Goal: Task Accomplishment & Management: Complete application form

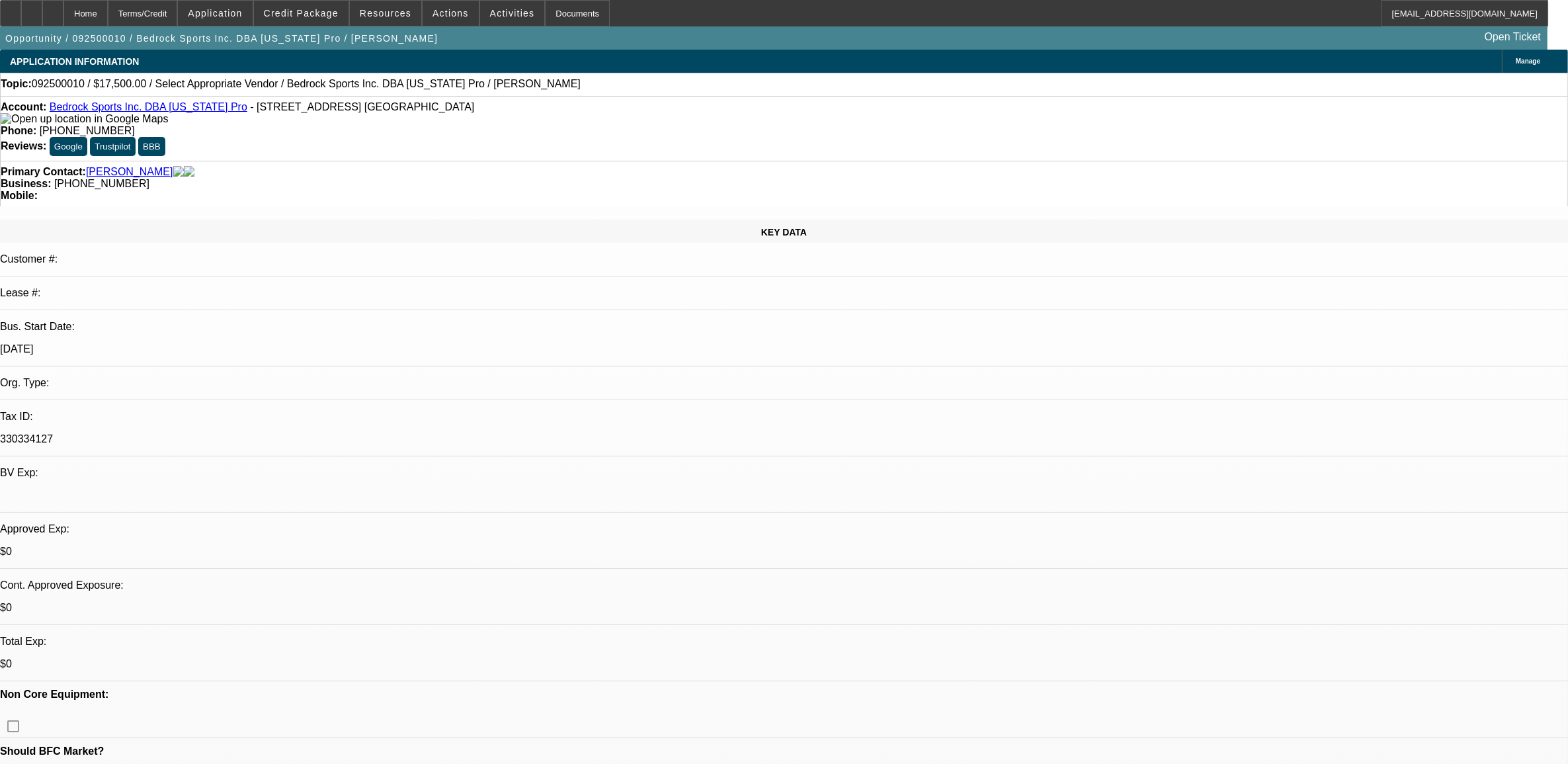
select select "0"
select select "2"
select select "0.1"
select select "1"
select select "2"
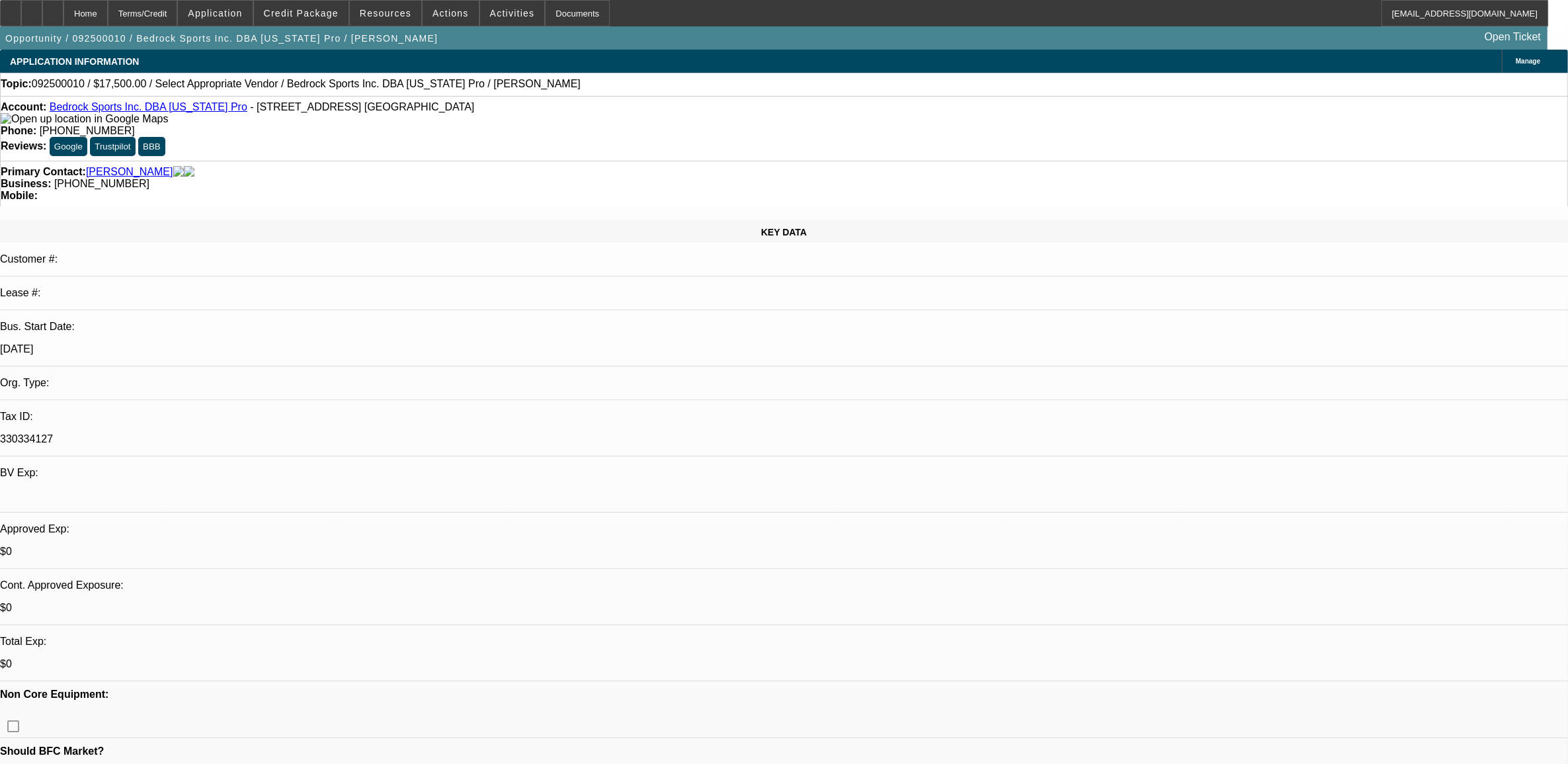
select select "4"
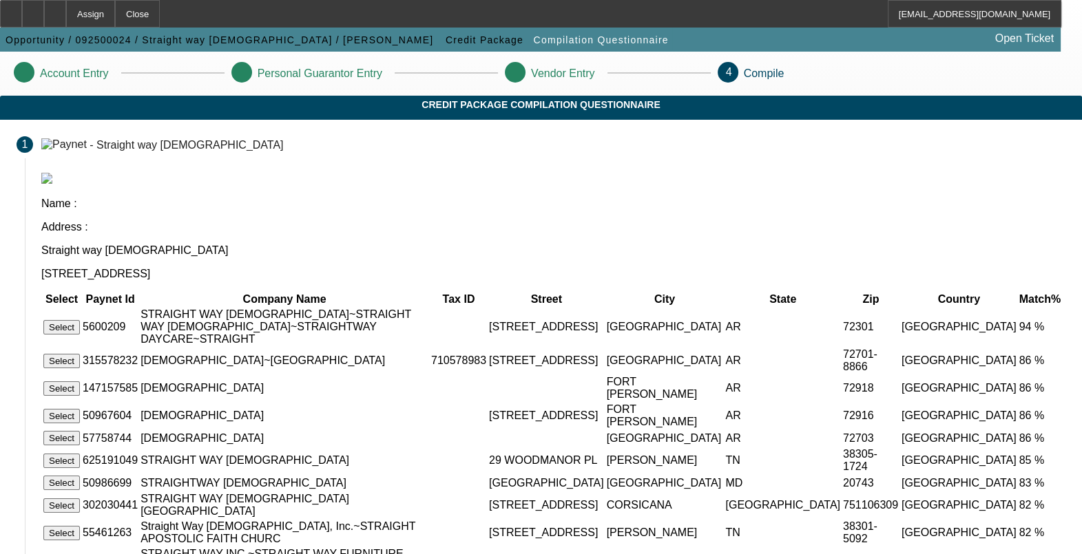
scroll to position [85, 0]
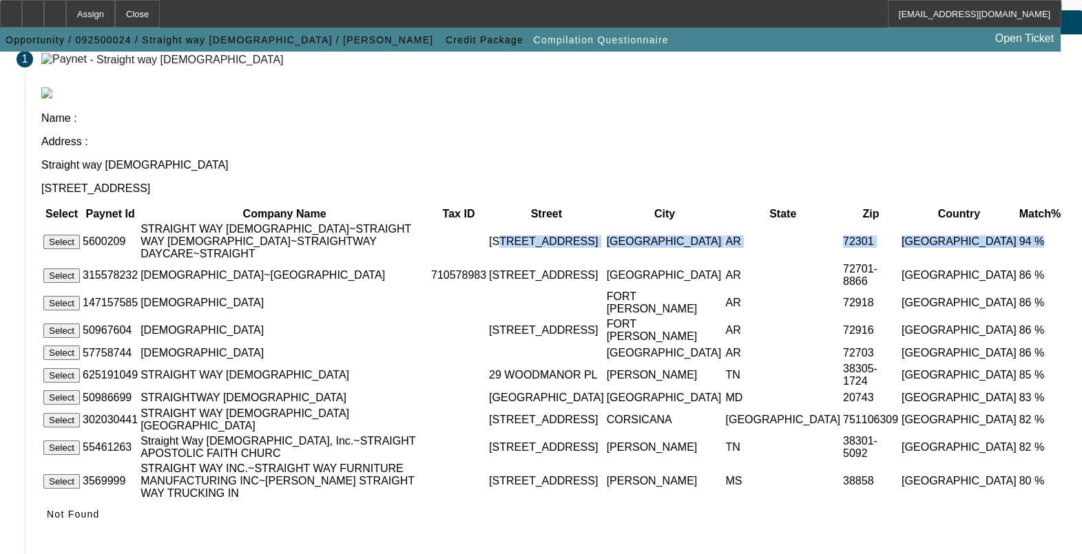
drag, startPoint x: 618, startPoint y: 165, endPoint x: 921, endPoint y: 167, distance: 302.9
click at [921, 222] on tr "Select 5600209 STRAIGHT WAY [DEMOGRAPHIC_DATA]~STRAIGHT WAY [DEMOGRAPHIC_DATA]~…" at bounding box center [553, 241] width 1021 height 39
click at [80, 235] on button "Select" at bounding box center [61, 242] width 36 height 14
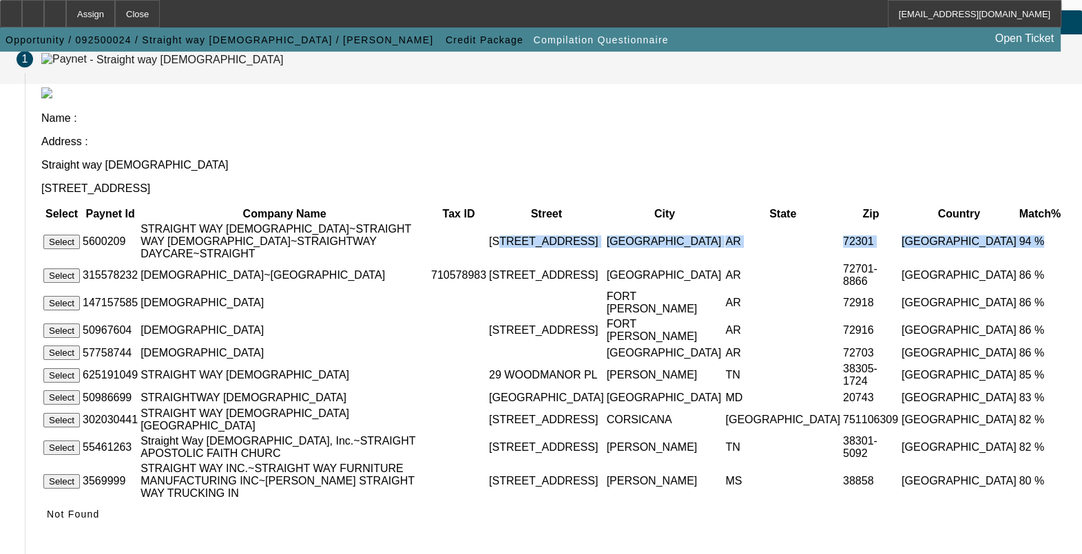
scroll to position [0, 0]
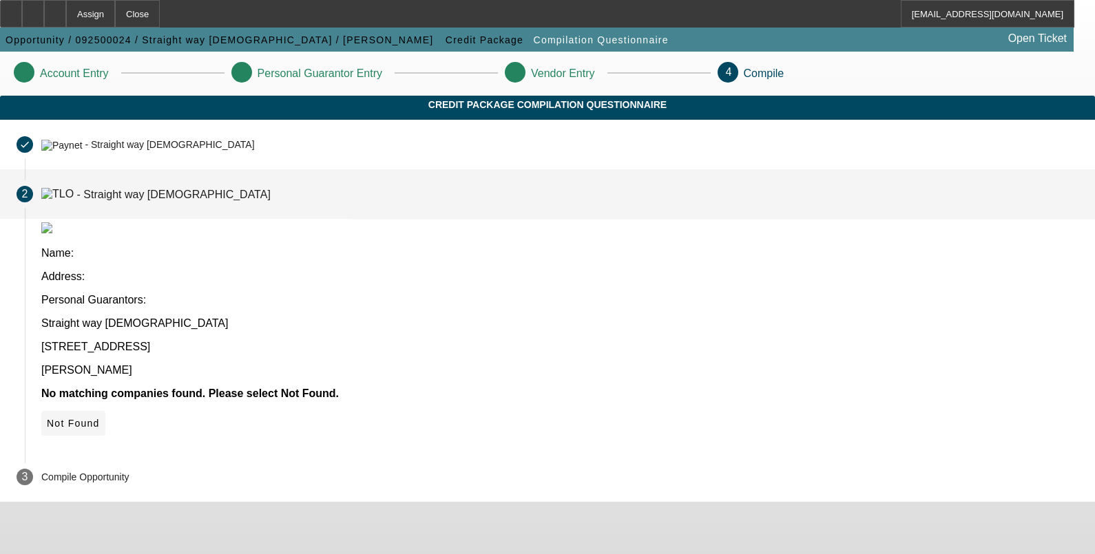
click at [100, 418] on span "Not Found" at bounding box center [73, 423] width 53 height 11
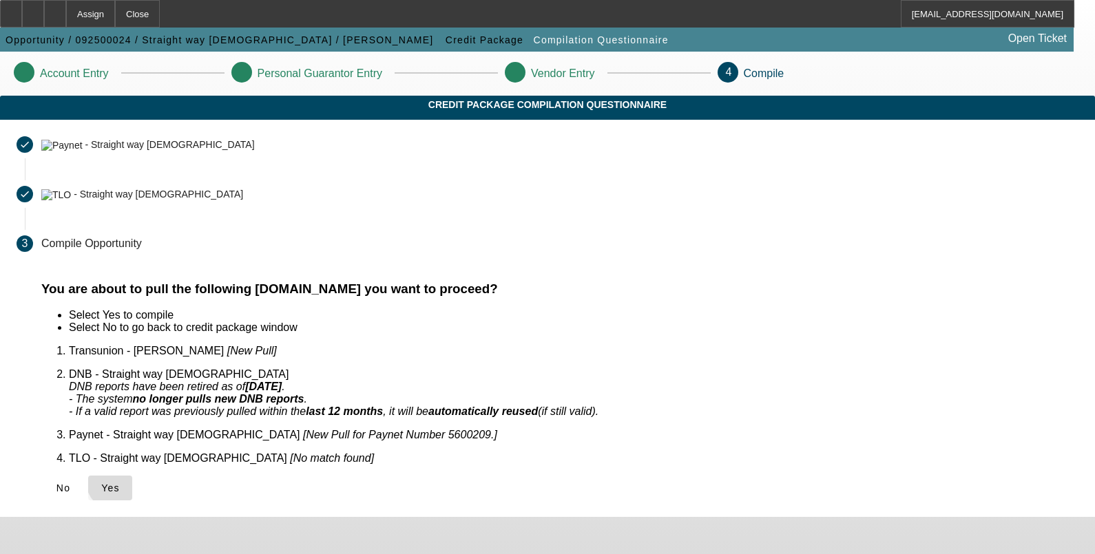
click at [120, 483] on span "Yes" at bounding box center [110, 488] width 19 height 11
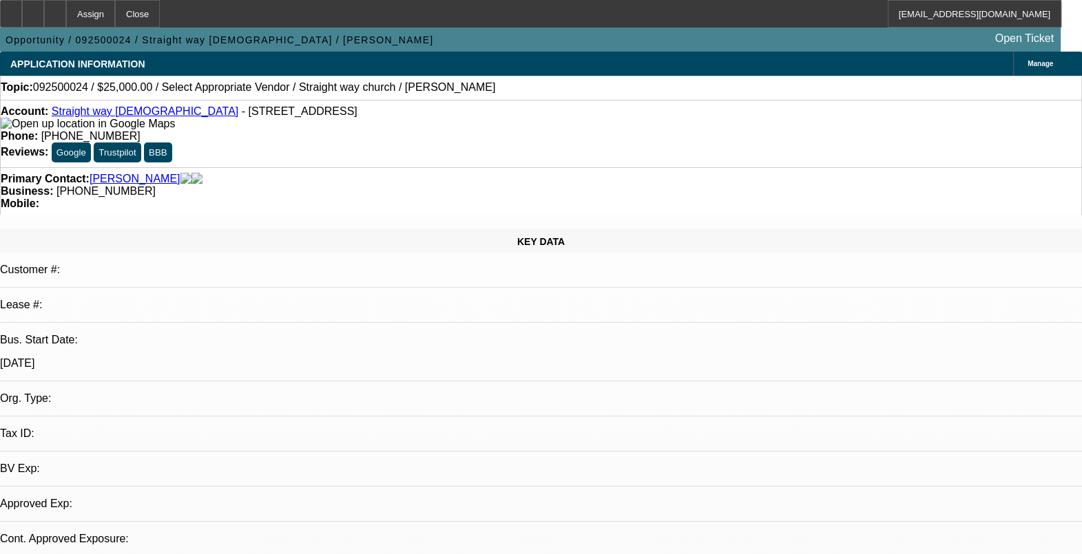
select select "0"
select select "2"
select select "0.1"
select select "4"
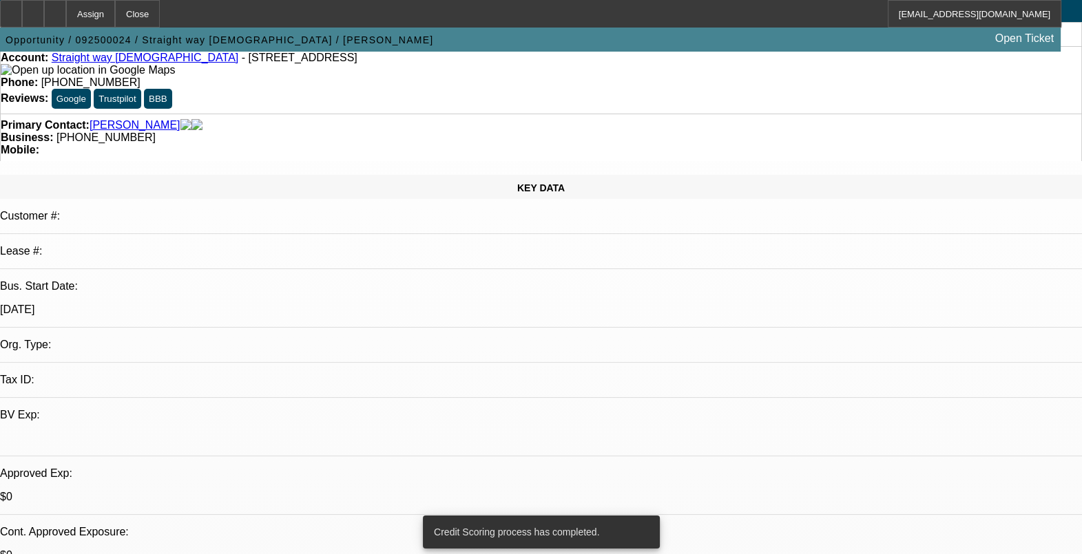
scroll to position [28, 0]
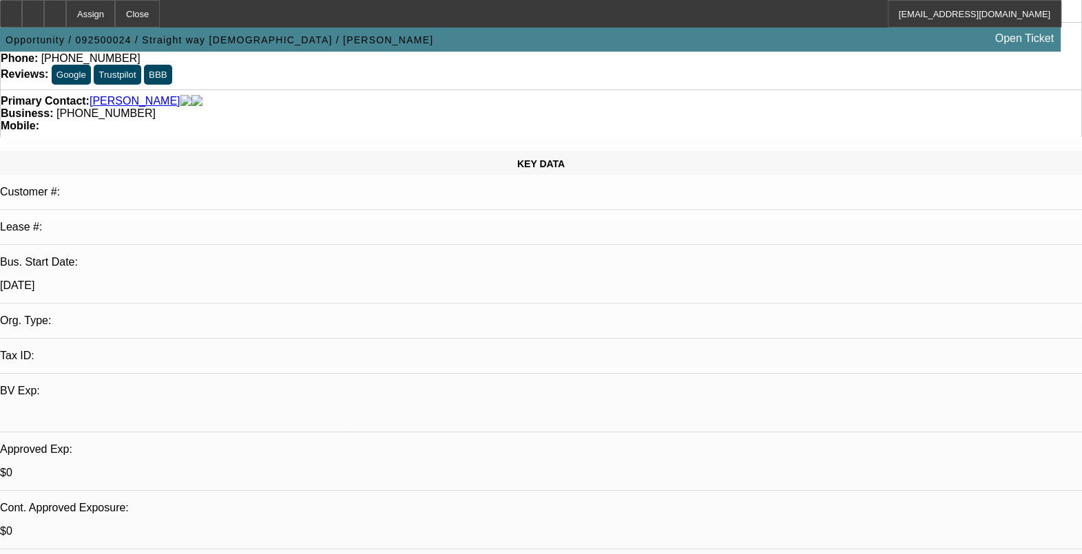
scroll to position [0, 0]
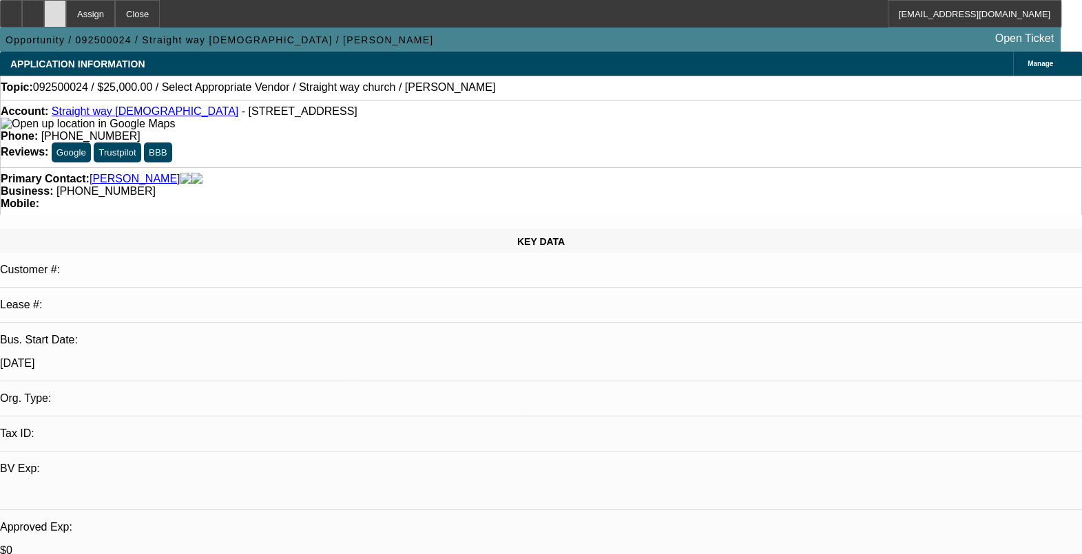
click at [66, 8] on div at bounding box center [55, 14] width 22 height 28
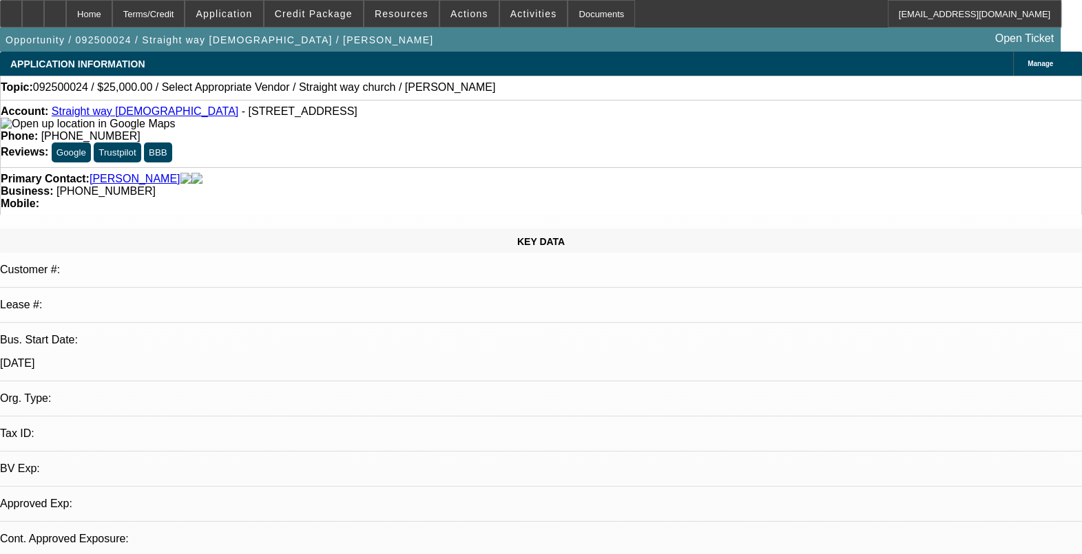
select select "0"
select select "2"
select select "0.1"
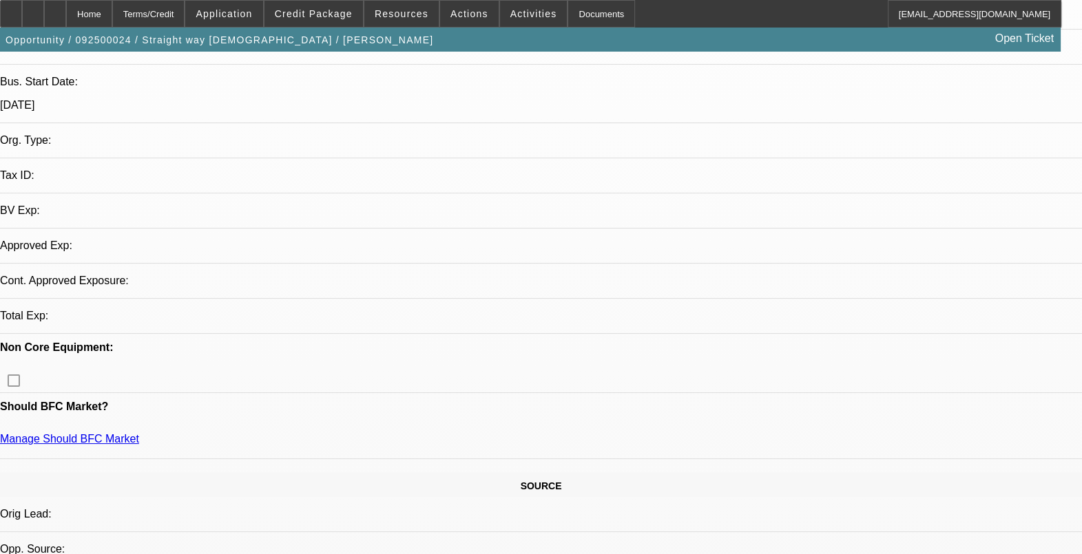
select select "1"
select select "2"
select select "4"
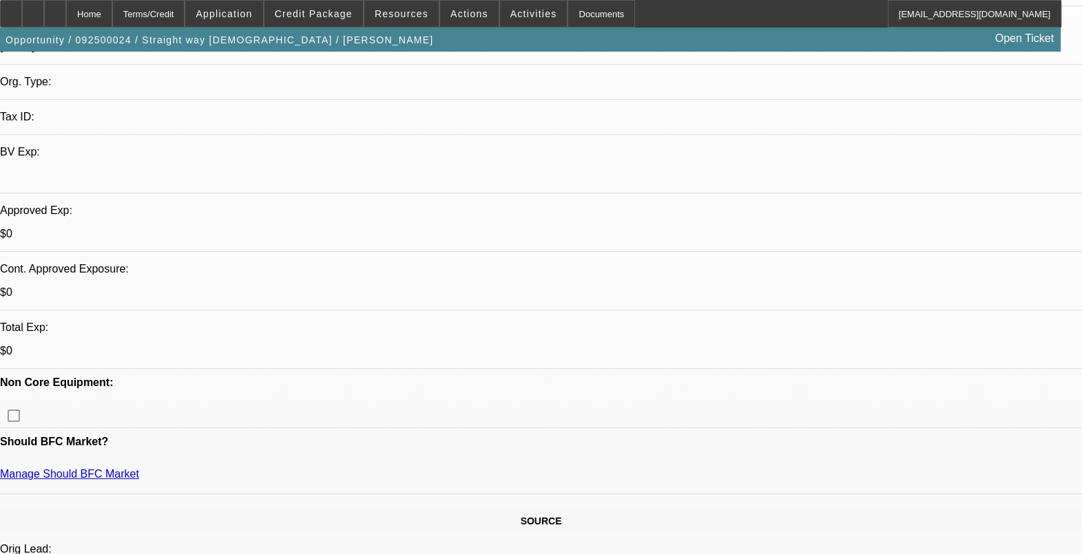
scroll to position [344, 0]
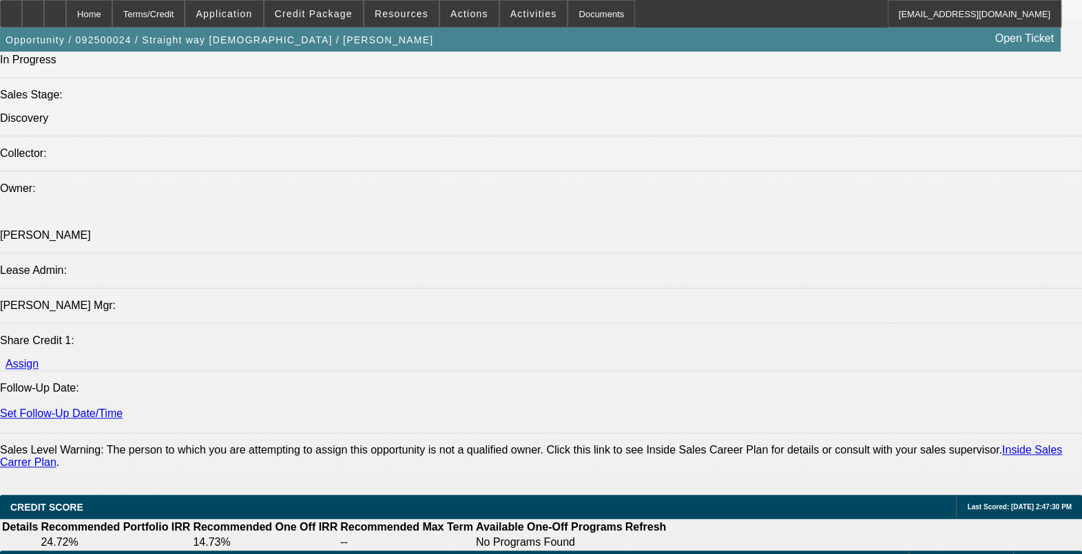
scroll to position [1893, 0]
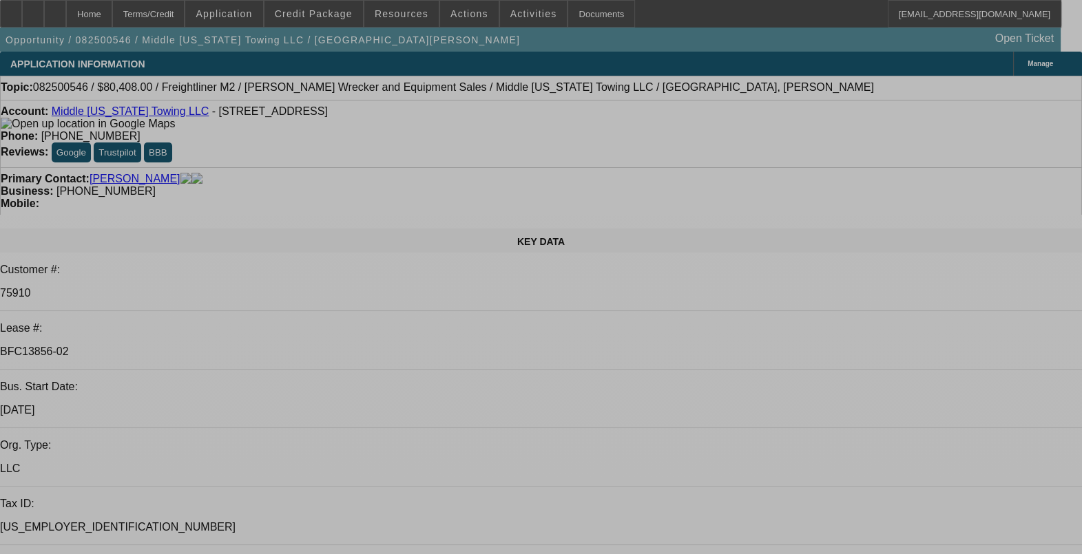
select select "0"
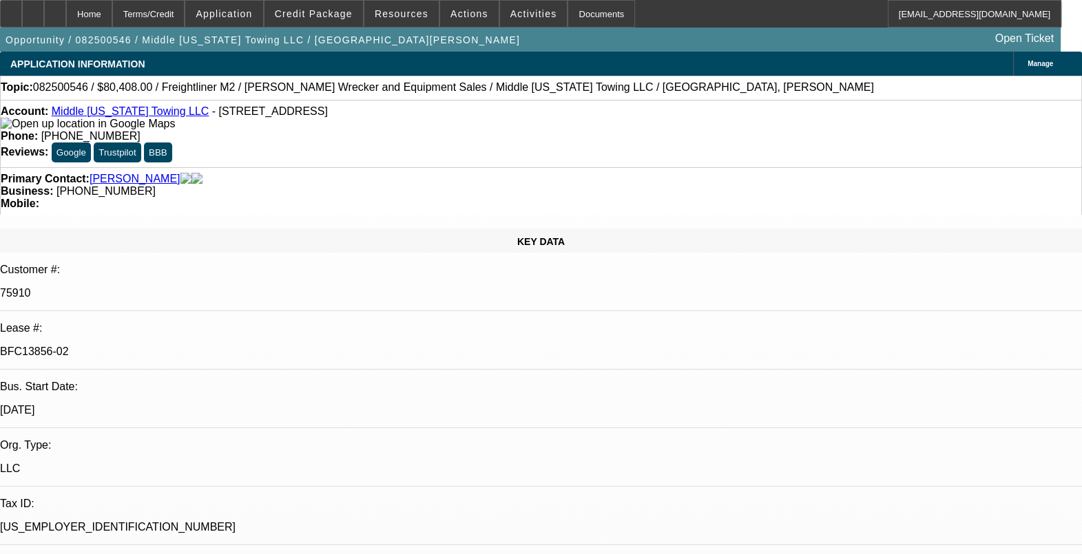
select select "0"
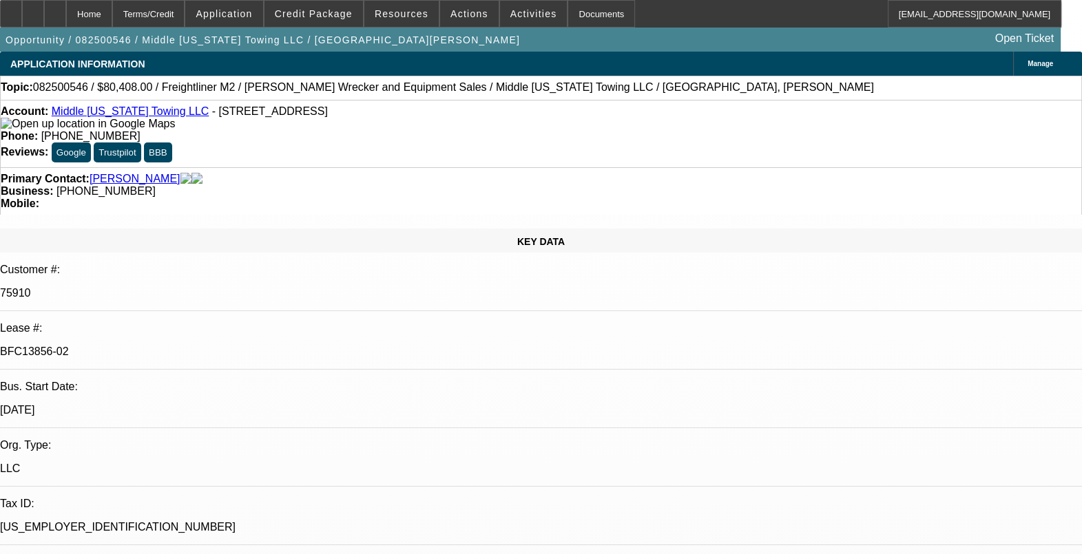
select select "0"
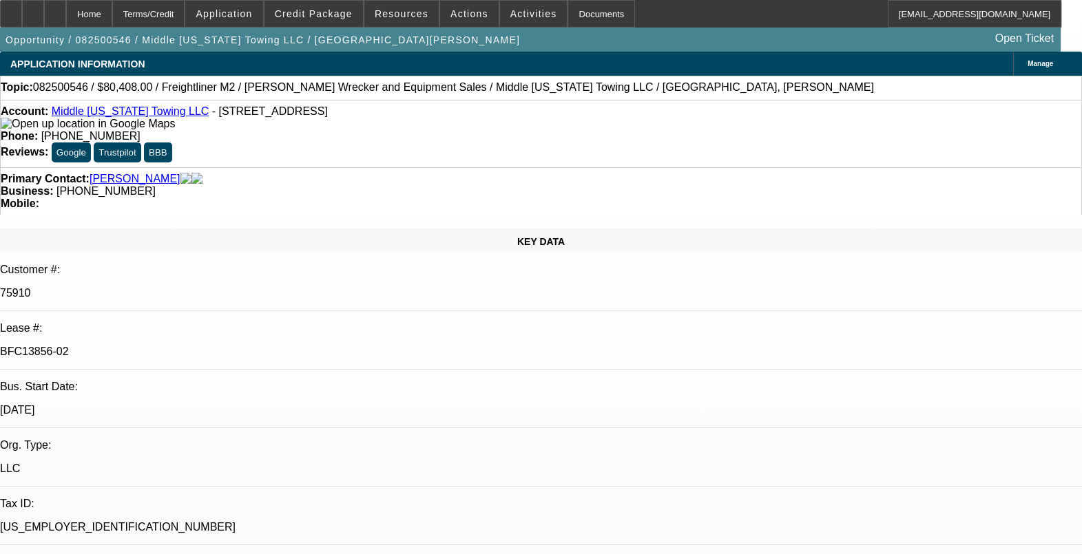
select select "0"
select select "1"
select select "2"
select select "6"
select select "1"
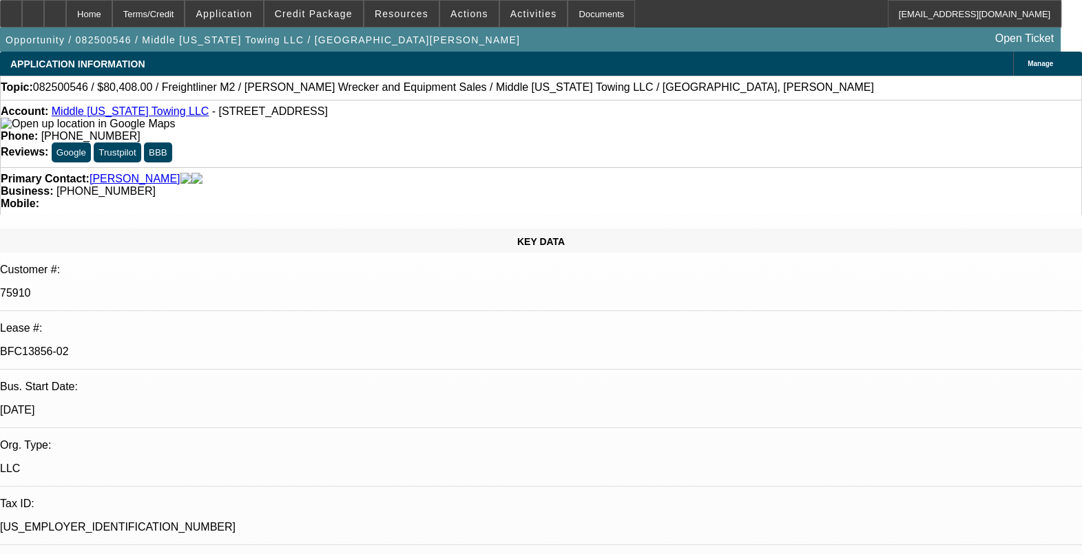
select select "1"
select select "6"
select select "1"
select select "2"
select select "6"
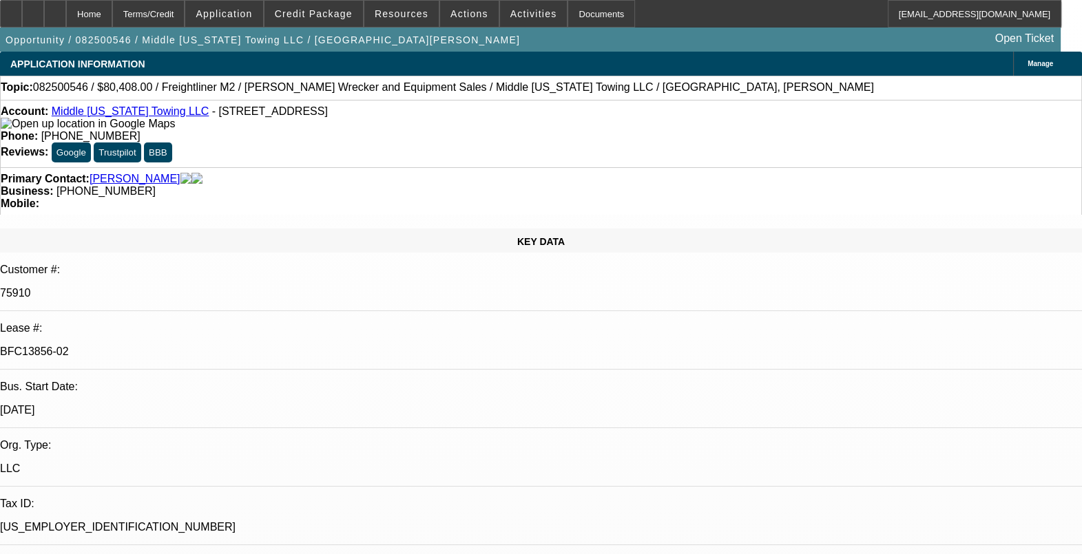
select select "1"
select select "2"
select select "6"
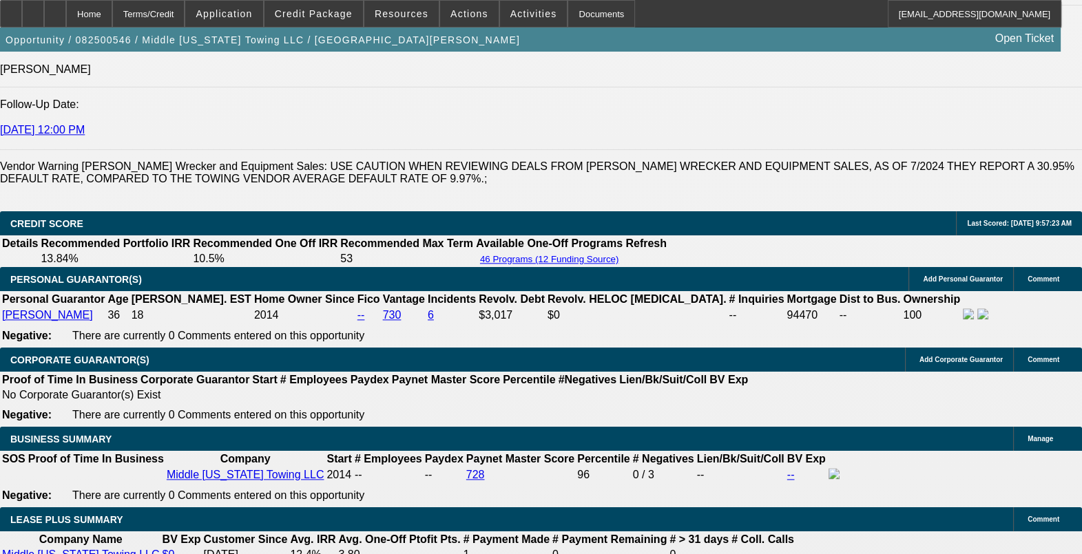
scroll to position [1893, 0]
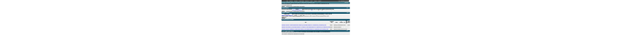
scroll to position [2495, 0]
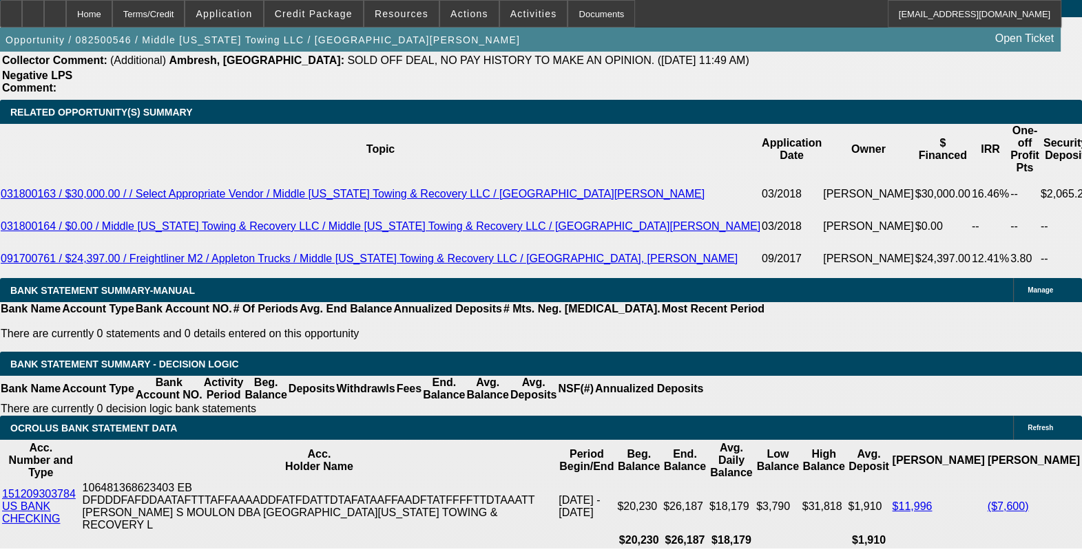
drag, startPoint x: 980, startPoint y: 277, endPoint x: 962, endPoint y: 311, distance: 38.5
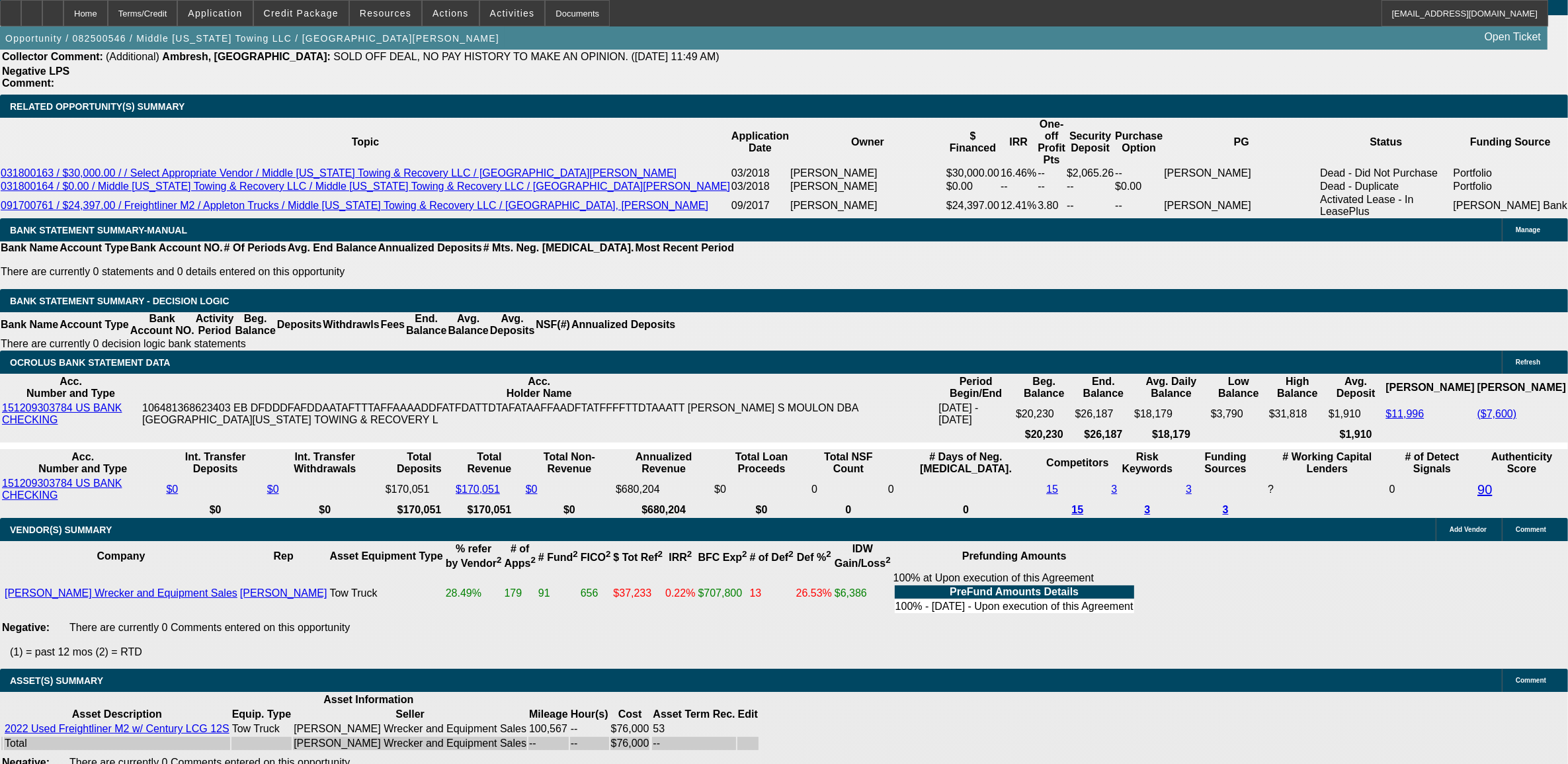
scroll to position [248, 0]
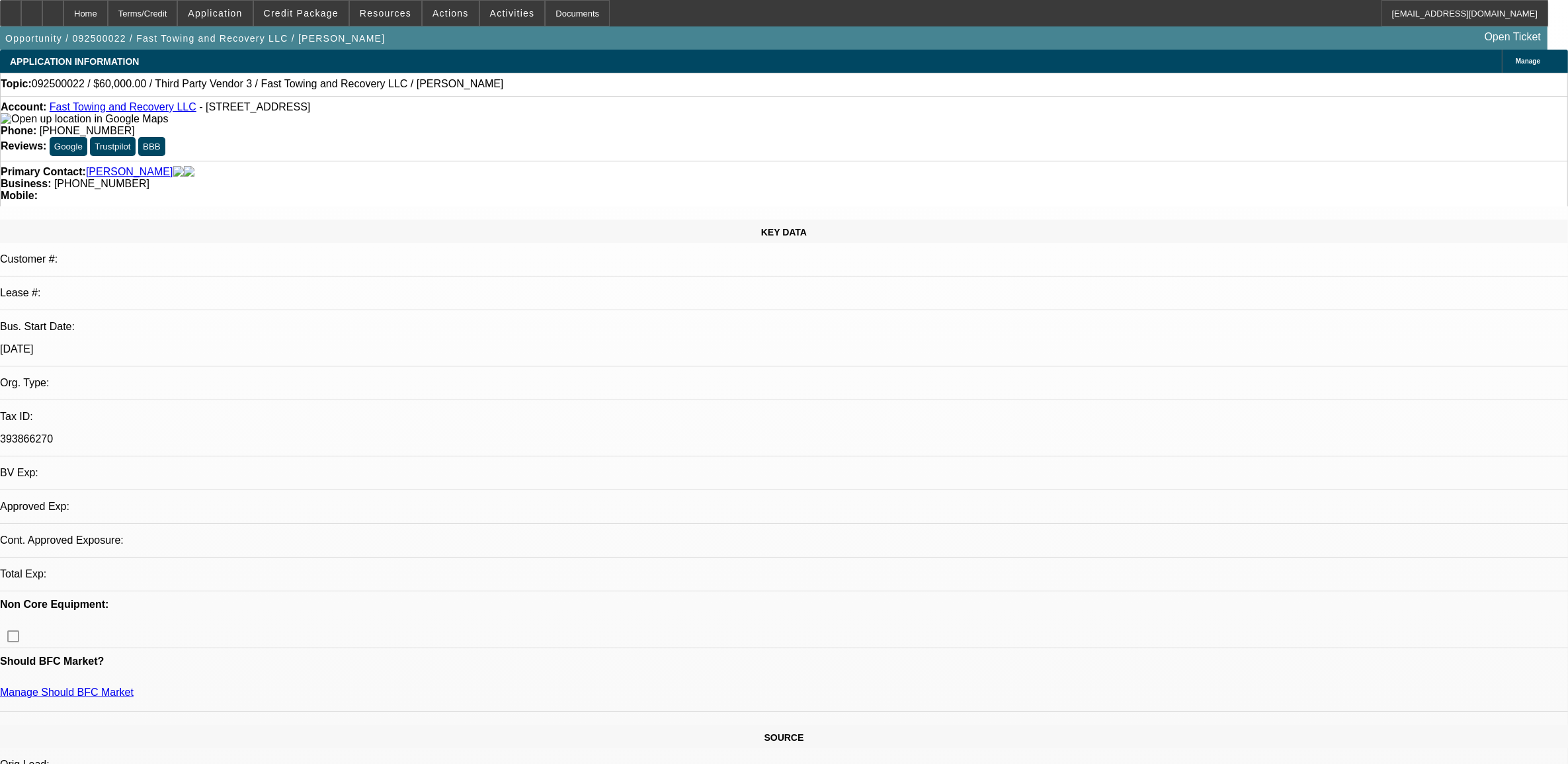
select select "0"
select select "2"
select select "0.1"
select select "1"
select select "2"
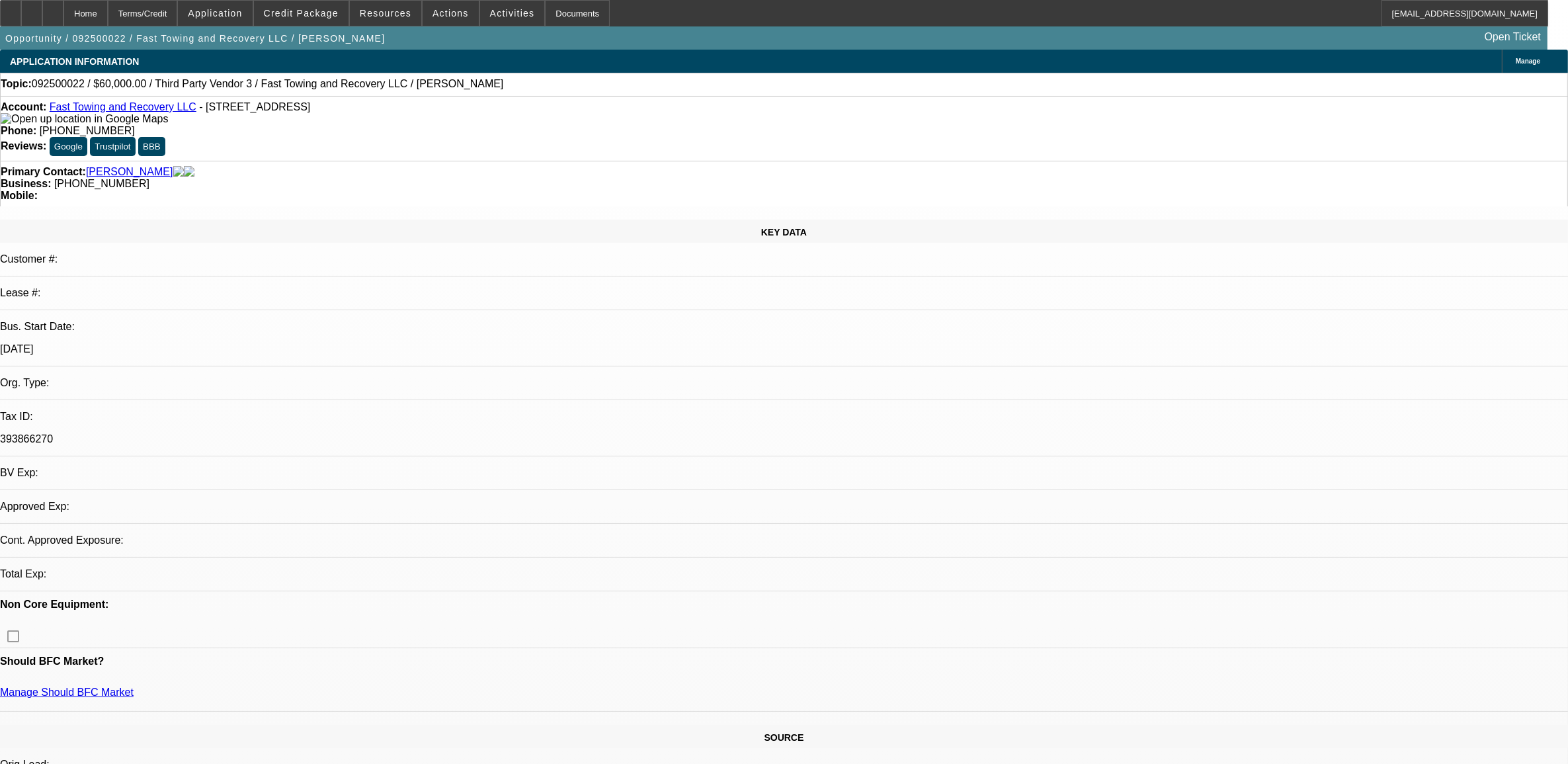
select select "4"
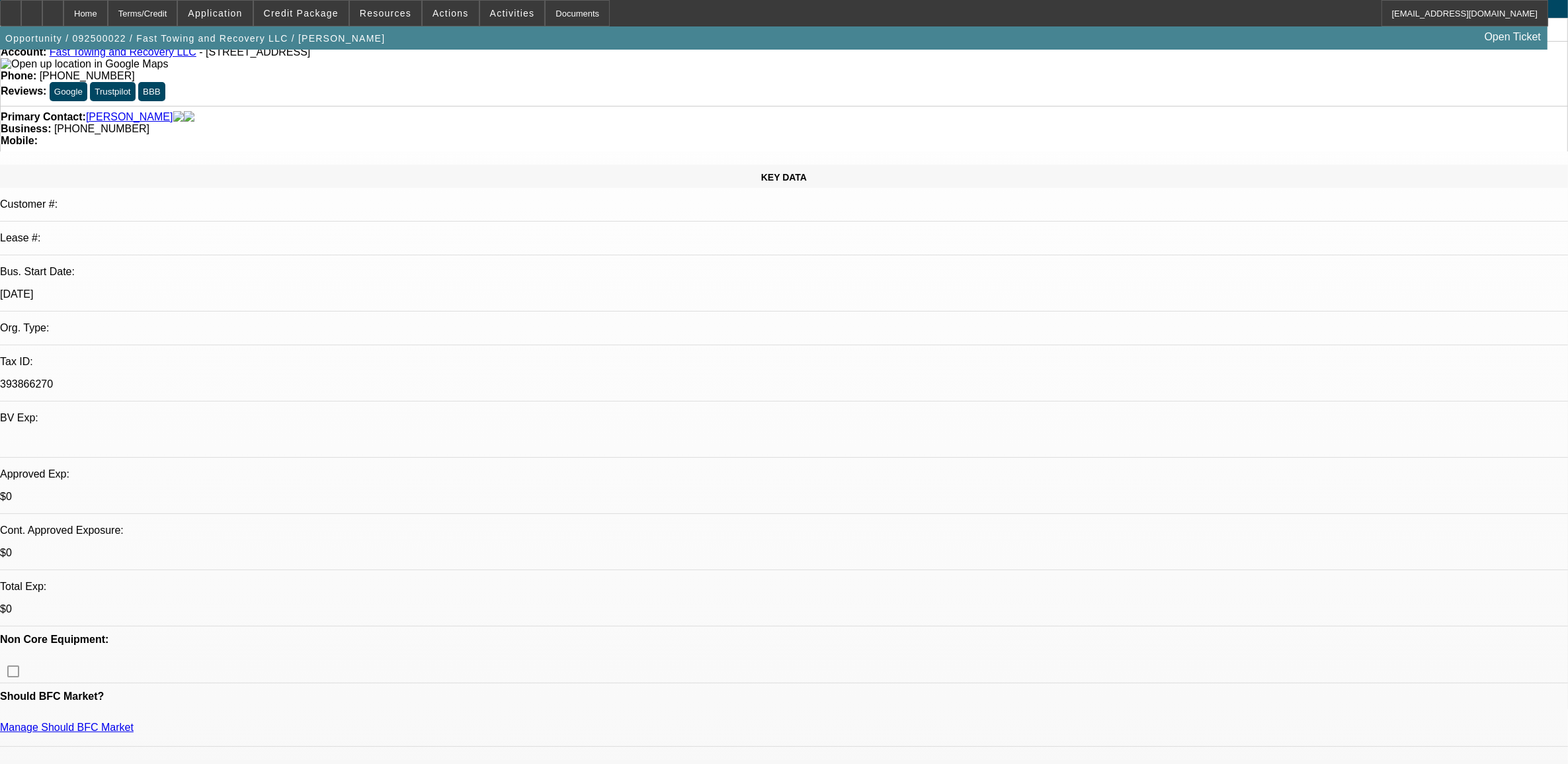
scroll to position [83, 0]
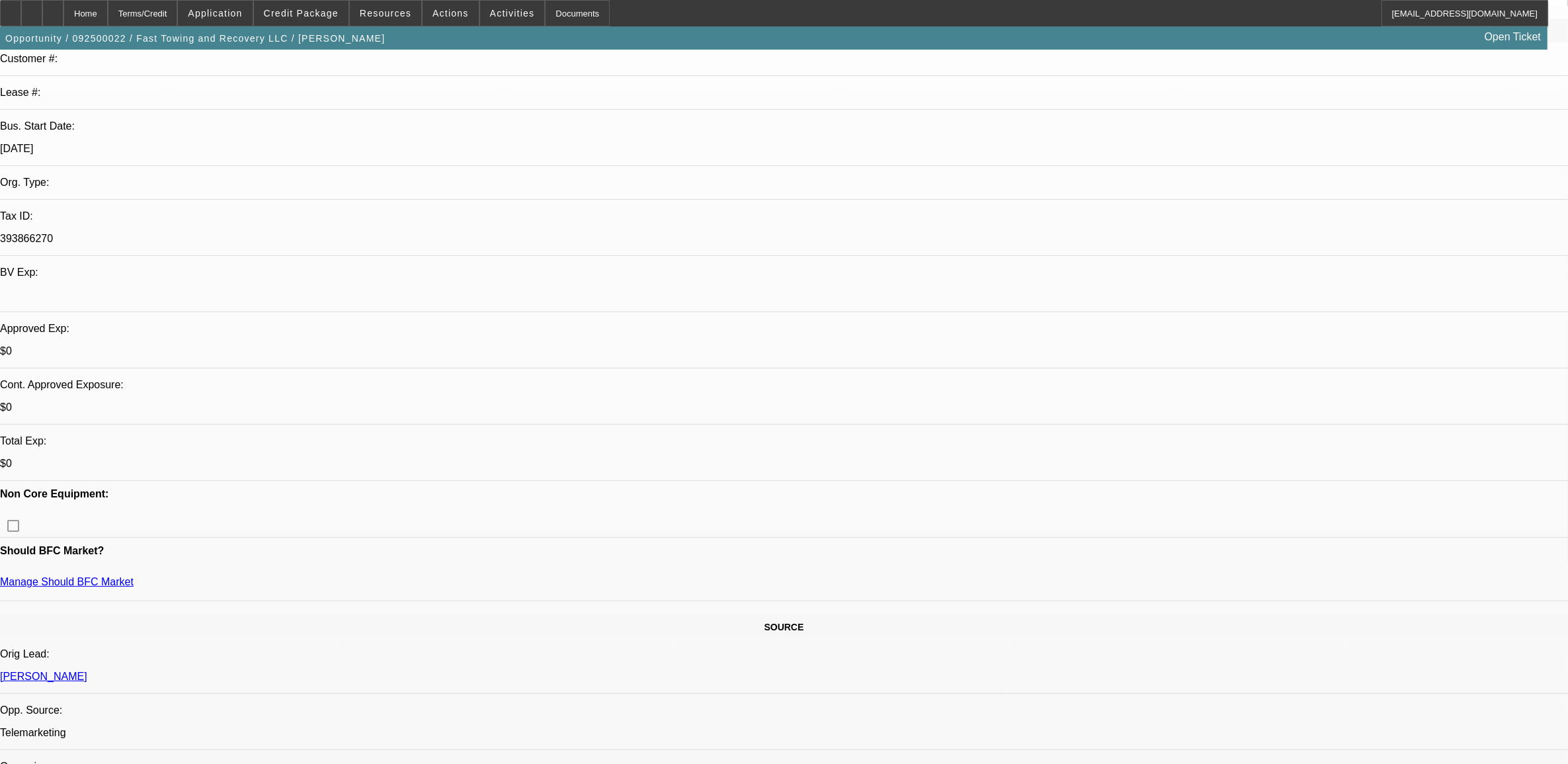
scroll to position [248, 0]
